Goal: Task Accomplishment & Management: Manage account settings

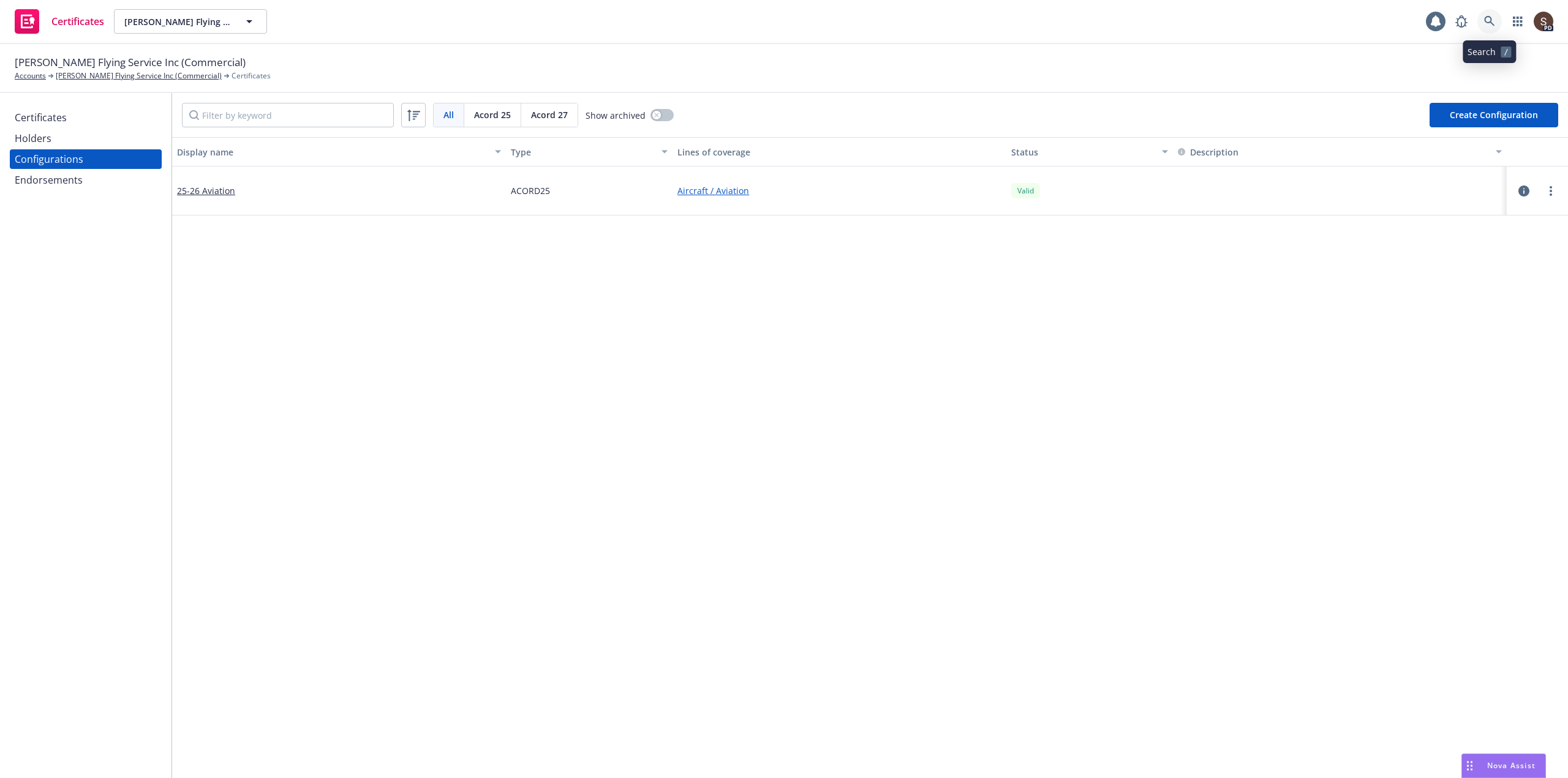
click at [1489, 24] on icon at bounding box center [1490, 22] width 11 height 11
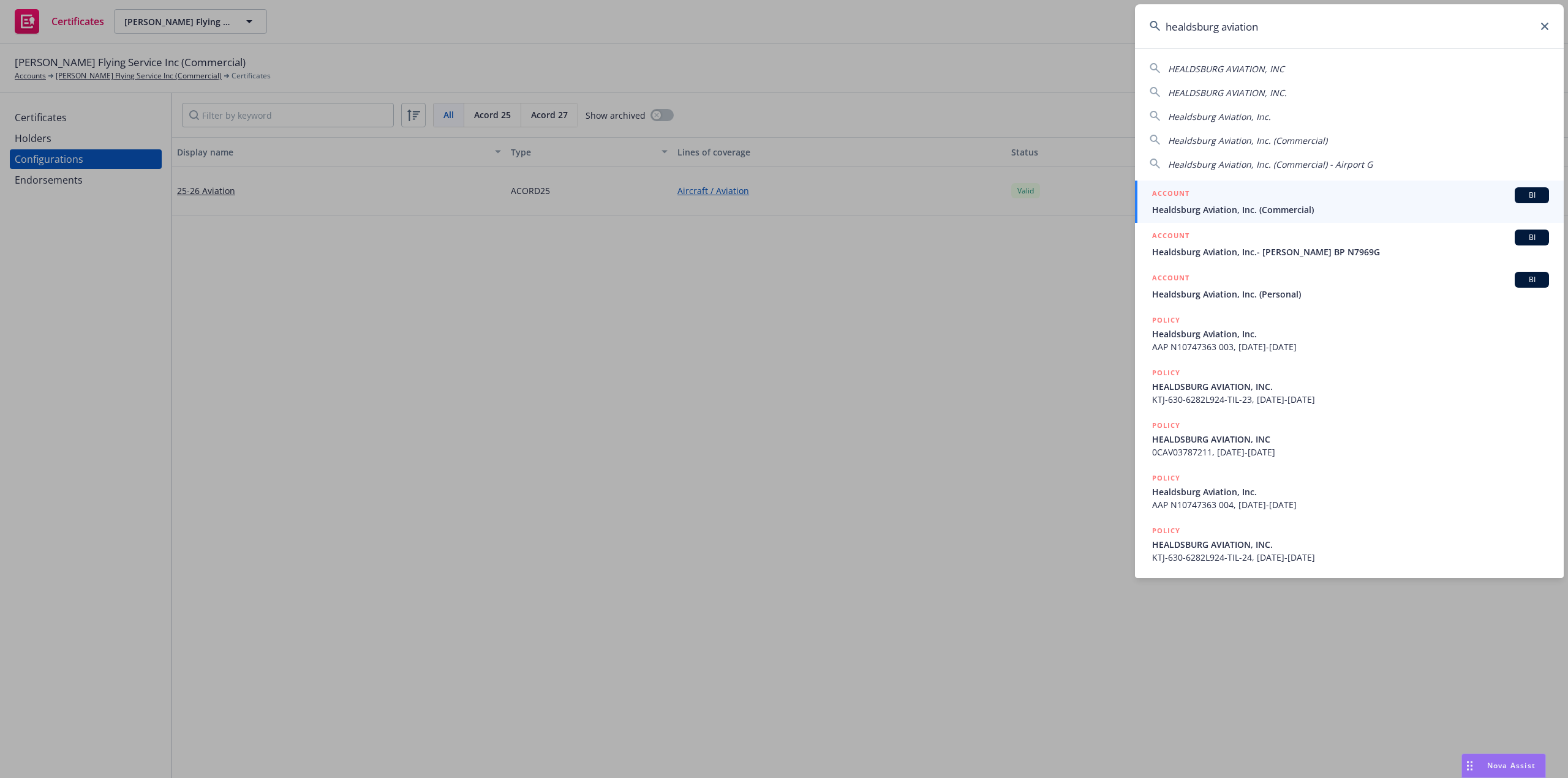
type input "healdsburg aviation"
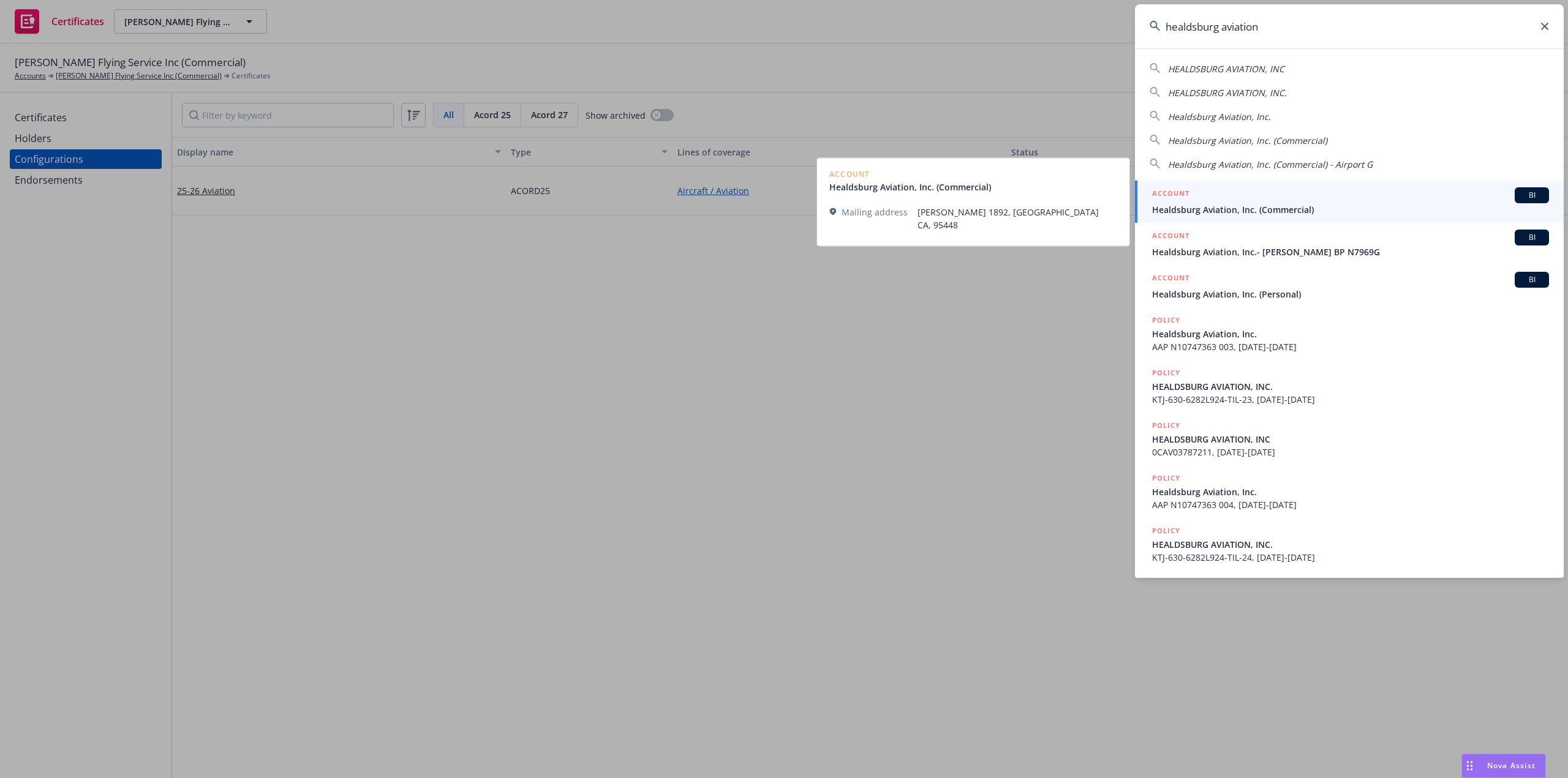
click at [1283, 213] on span "Healdsburg Aviation, Inc. (Commercial)" at bounding box center [1351, 210] width 397 height 13
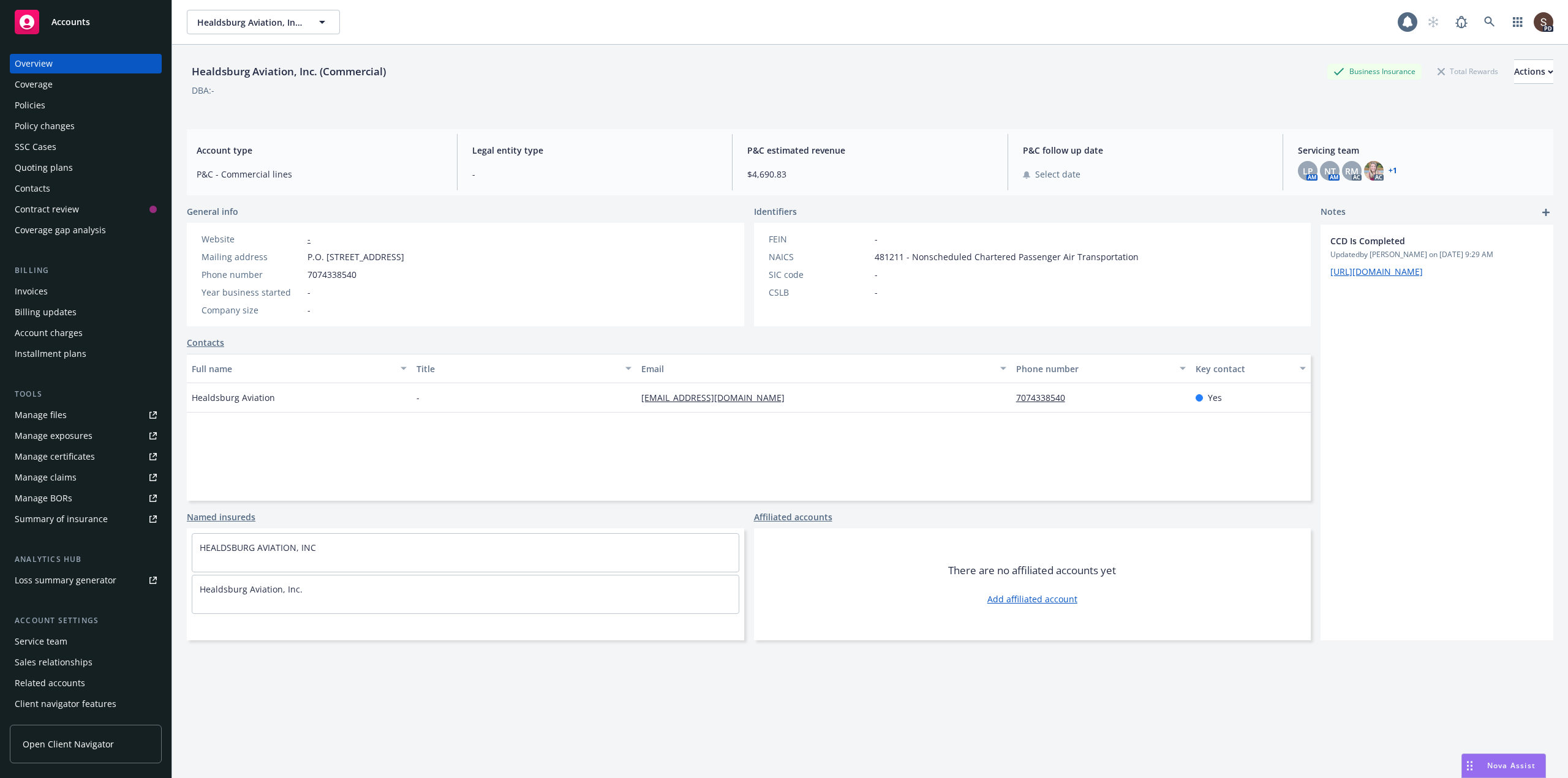
click at [30, 109] on div "Policies" at bounding box center [30, 106] width 30 height 20
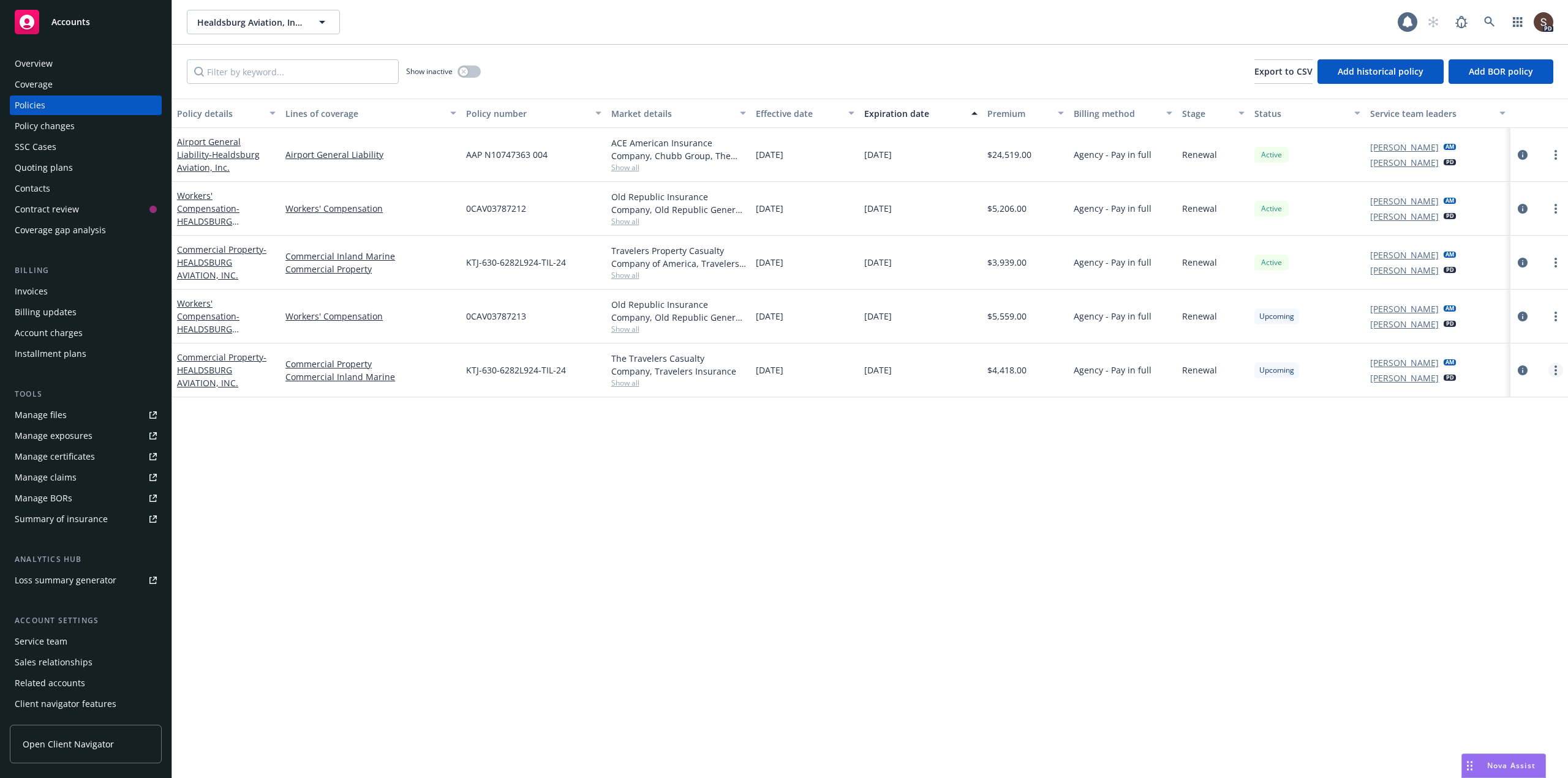
click at [1556, 369] on circle "more" at bounding box center [1556, 371] width 2 height 2
click at [1485, 518] on link "Delete policy" at bounding box center [1490, 517] width 144 height 24
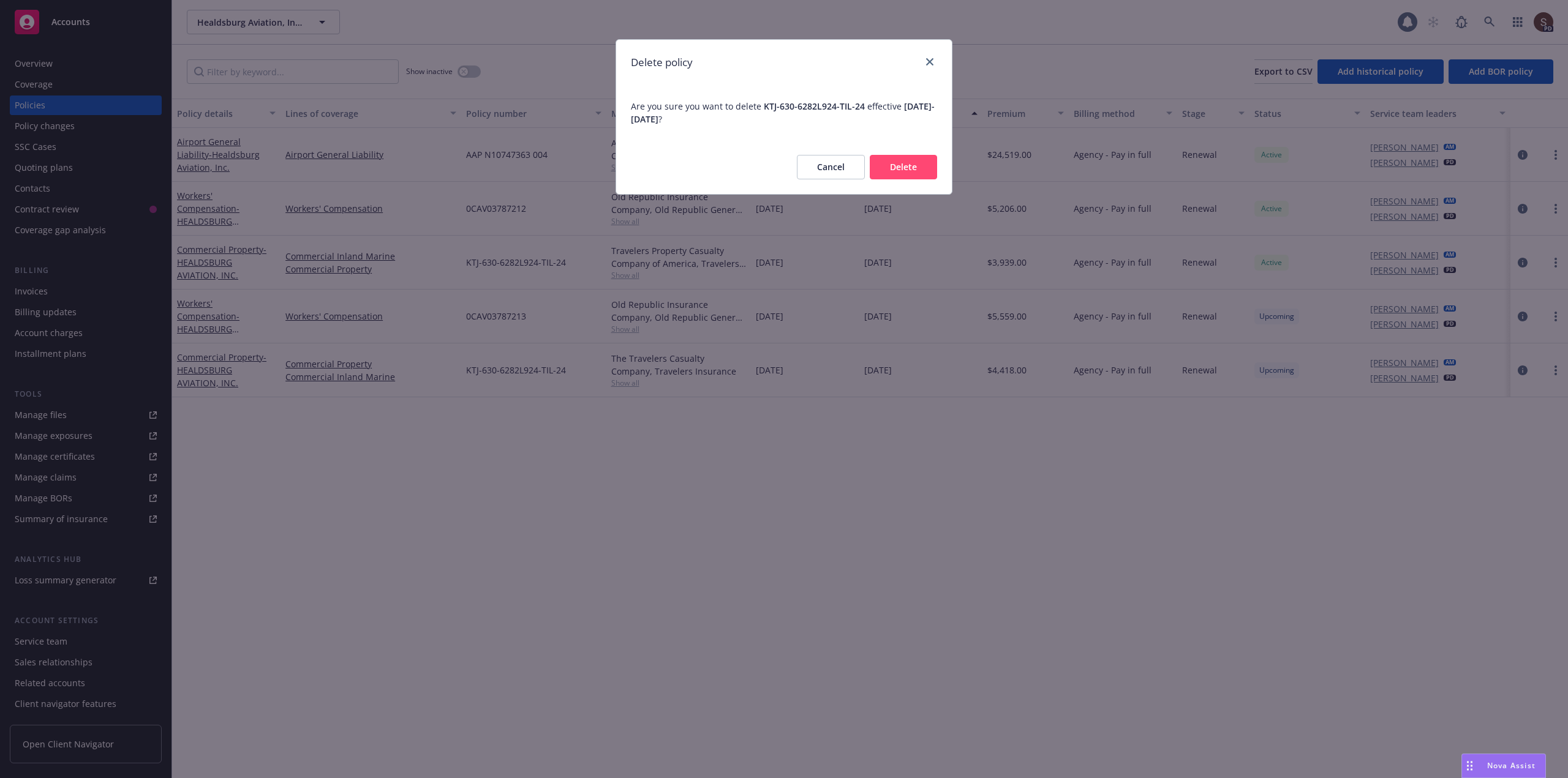
click at [900, 162] on button "Delete" at bounding box center [903, 167] width 67 height 24
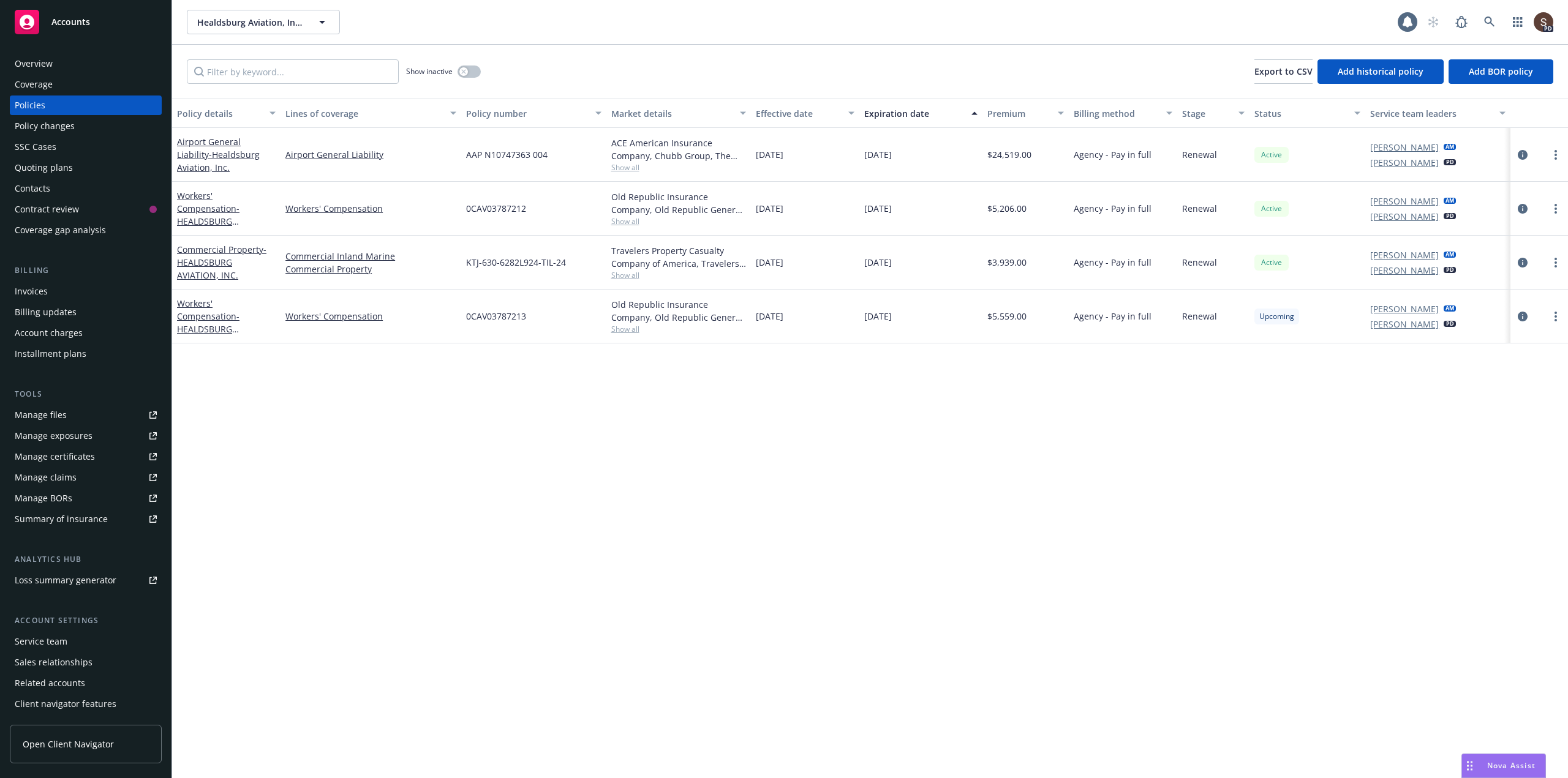
click at [23, 289] on div "Invoices" at bounding box center [31, 292] width 33 height 20
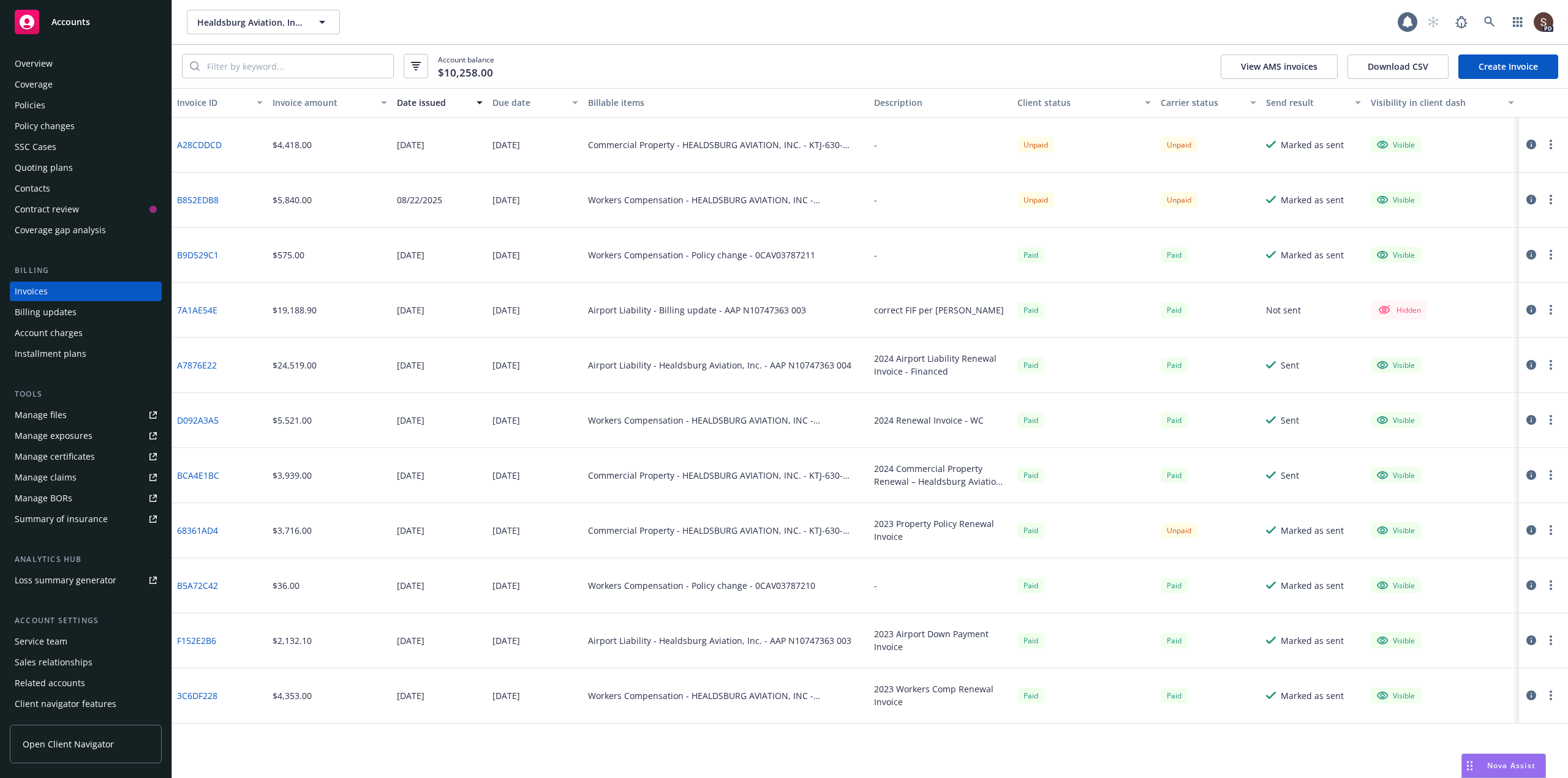
click at [1550, 142] on icon "button" at bounding box center [1551, 144] width 2 height 10
click at [1430, 338] on link "Void" at bounding box center [1480, 341] width 156 height 24
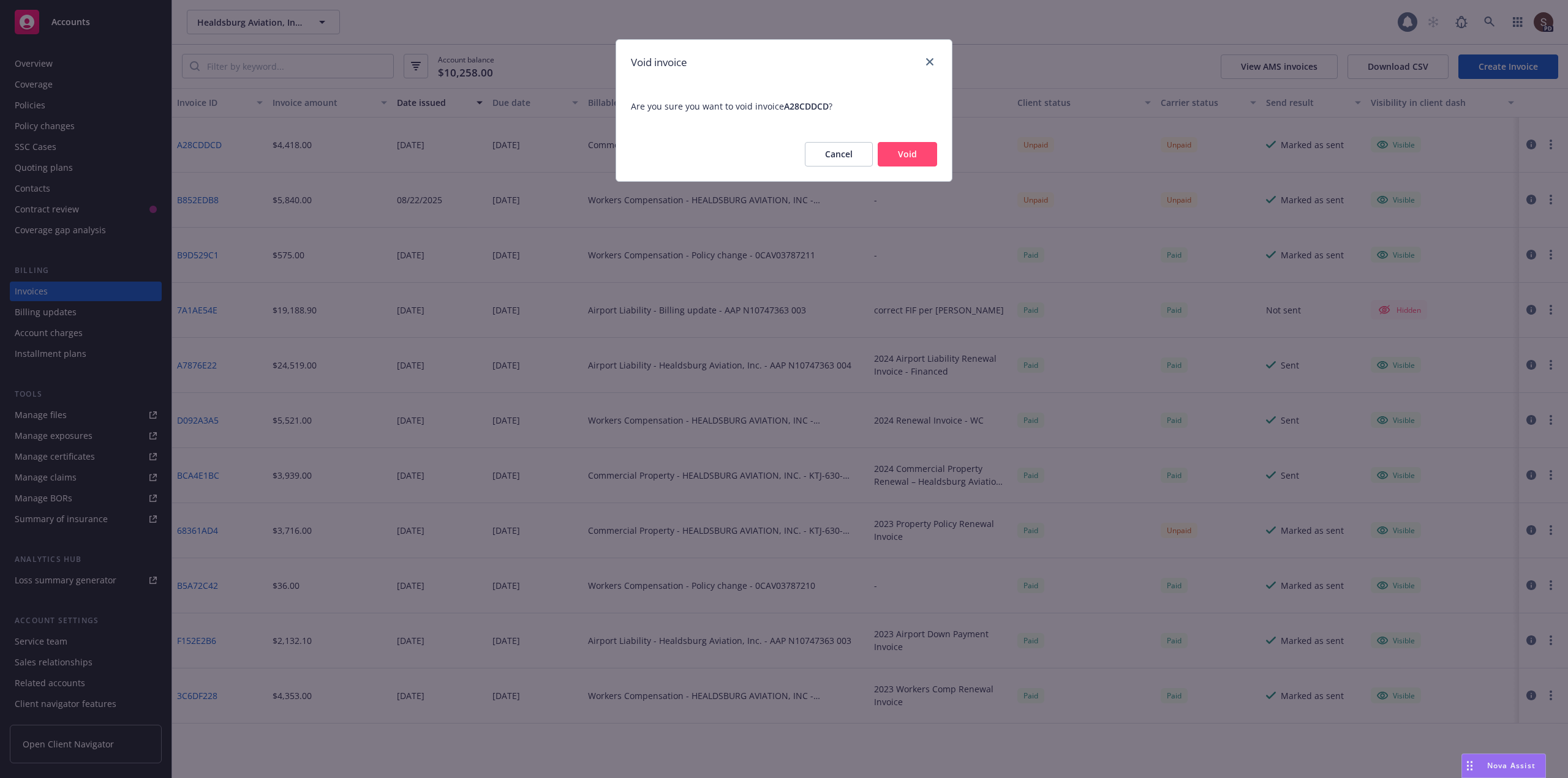
click at [917, 154] on button "Void" at bounding box center [907, 154] width 59 height 24
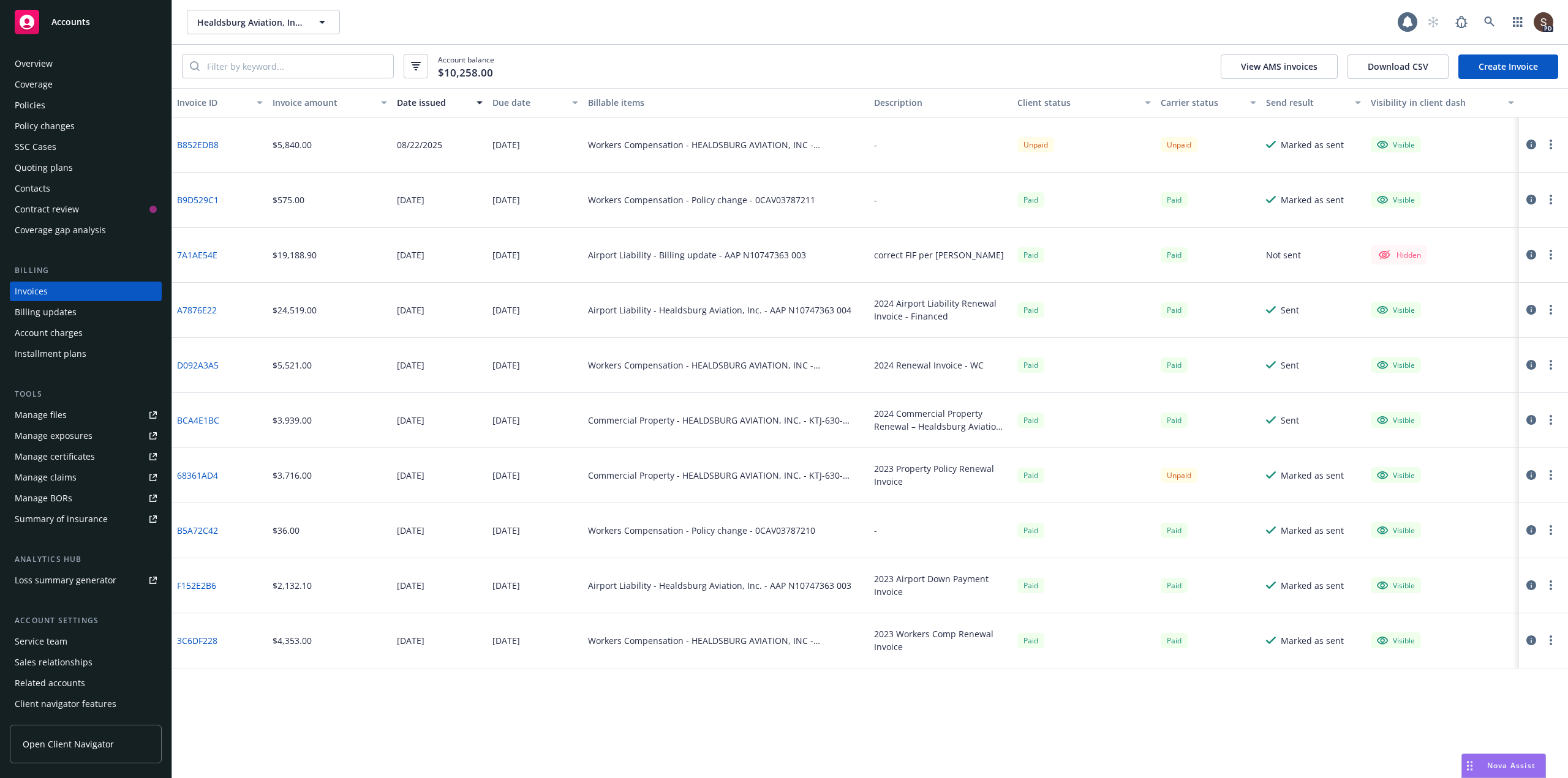
click at [35, 103] on div "Policies" at bounding box center [30, 106] width 30 height 20
